Goal: Entertainment & Leisure: Consume media (video, audio)

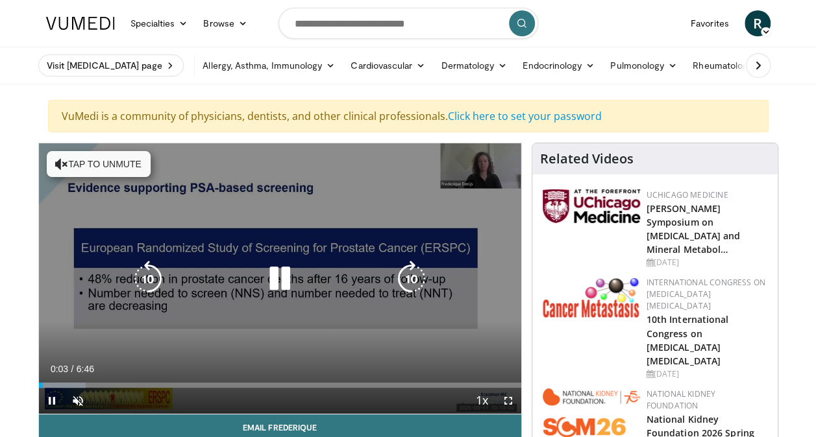
click at [284, 281] on icon "Video Player" at bounding box center [280, 279] width 36 height 36
click at [282, 280] on icon "Video Player" at bounding box center [280, 279] width 36 height 36
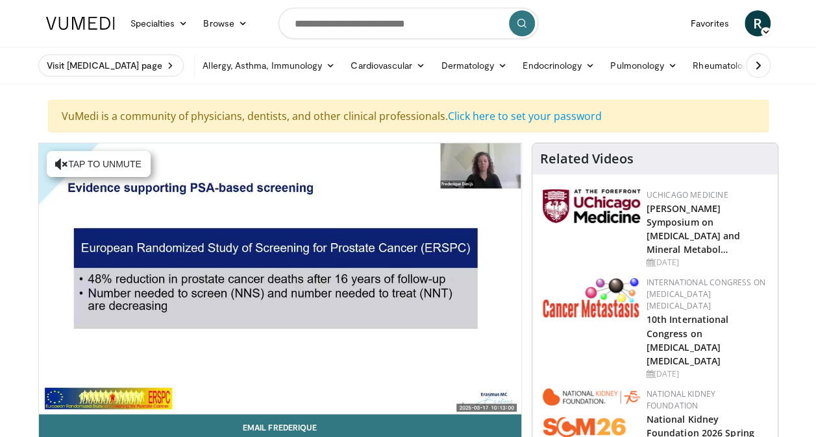
click at [100, 394] on div "10 seconds Tap to unmute" at bounding box center [280, 278] width 482 height 271
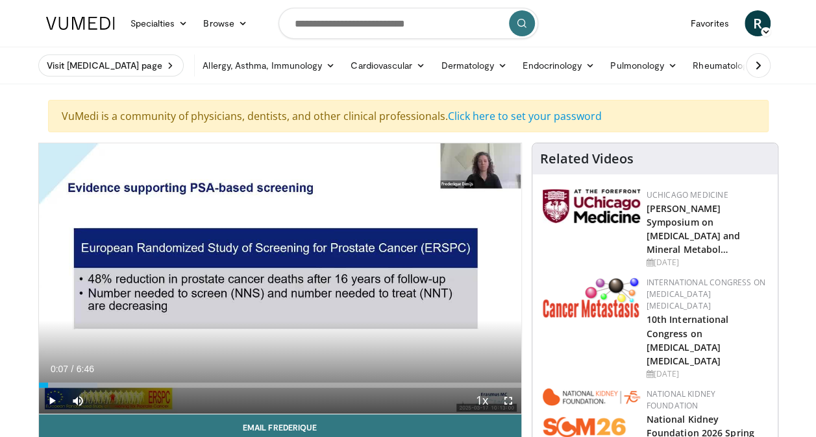
click at [278, 282] on icon "Video Player" at bounding box center [280, 279] width 36 height 36
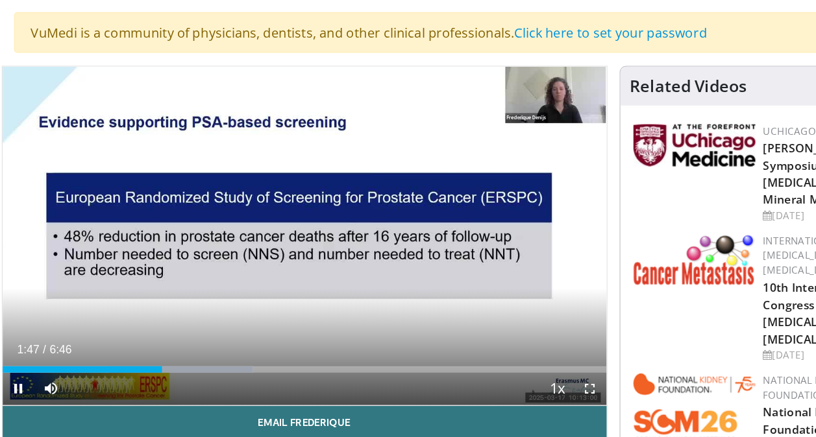
scroll to position [8, 0]
